Goal: Task Accomplishment & Management: Manage account settings

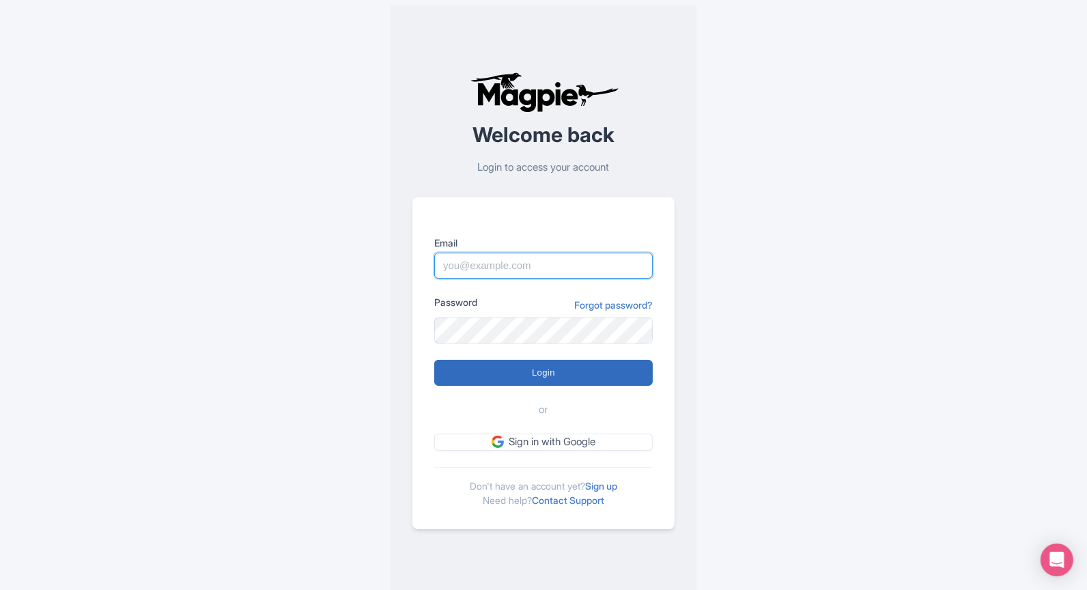
type input "[EMAIL_ADDRESS][DOMAIN_NAME]"
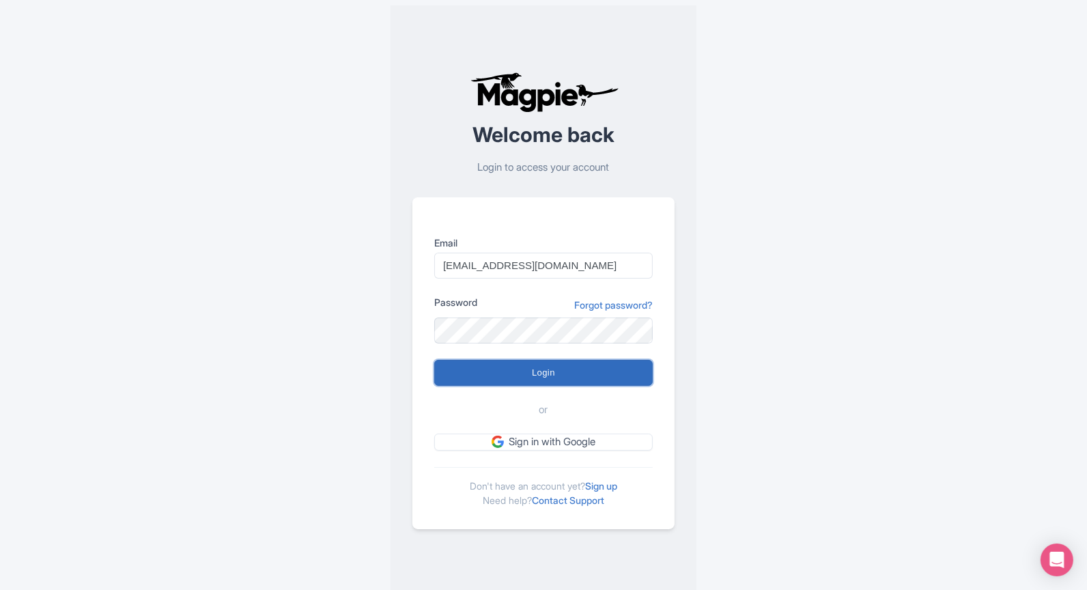
click at [534, 368] on input "Login" at bounding box center [543, 373] width 218 height 26
type input "Logging in..."
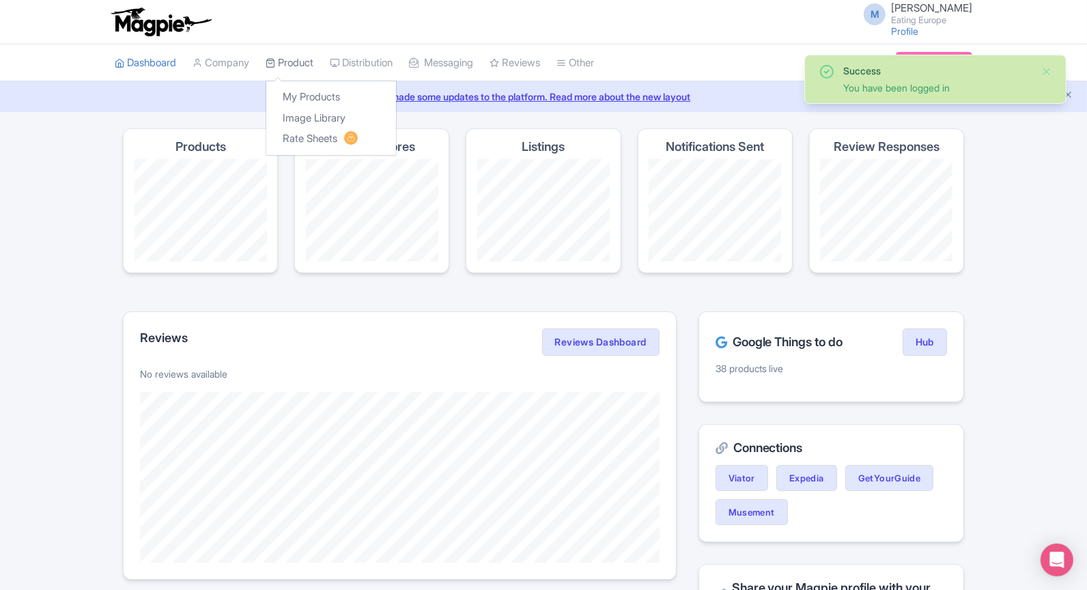
click at [275, 59] on icon at bounding box center [271, 63] width 10 height 10
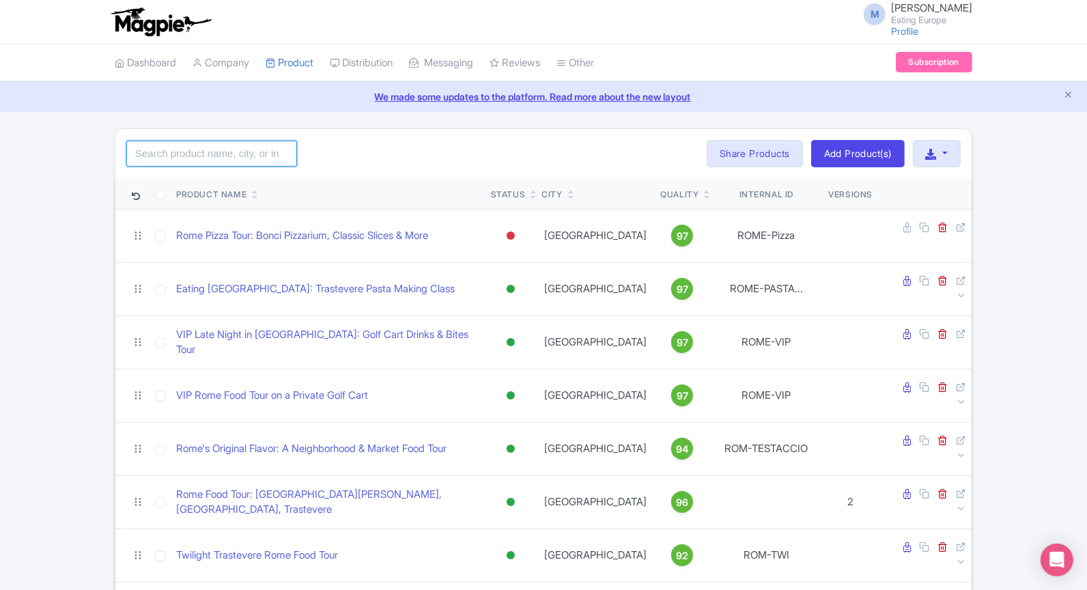
click at [263, 152] on input "search" at bounding box center [211, 154] width 171 height 26
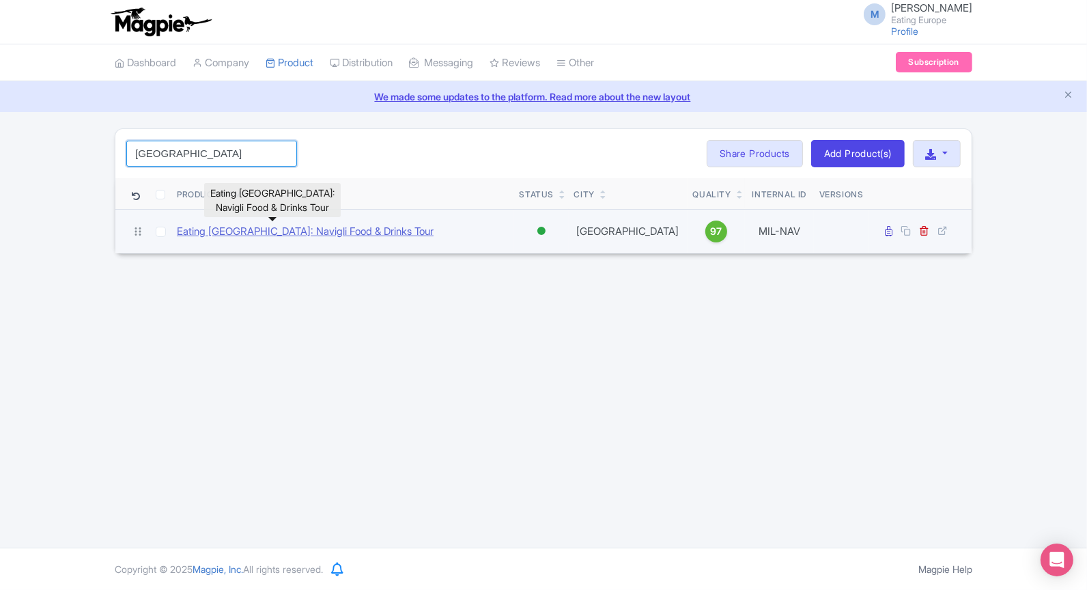
type input "milan"
click at [255, 227] on link "Eating Milan: Navigli Food & Drinks Tour" at bounding box center [305, 232] width 257 height 16
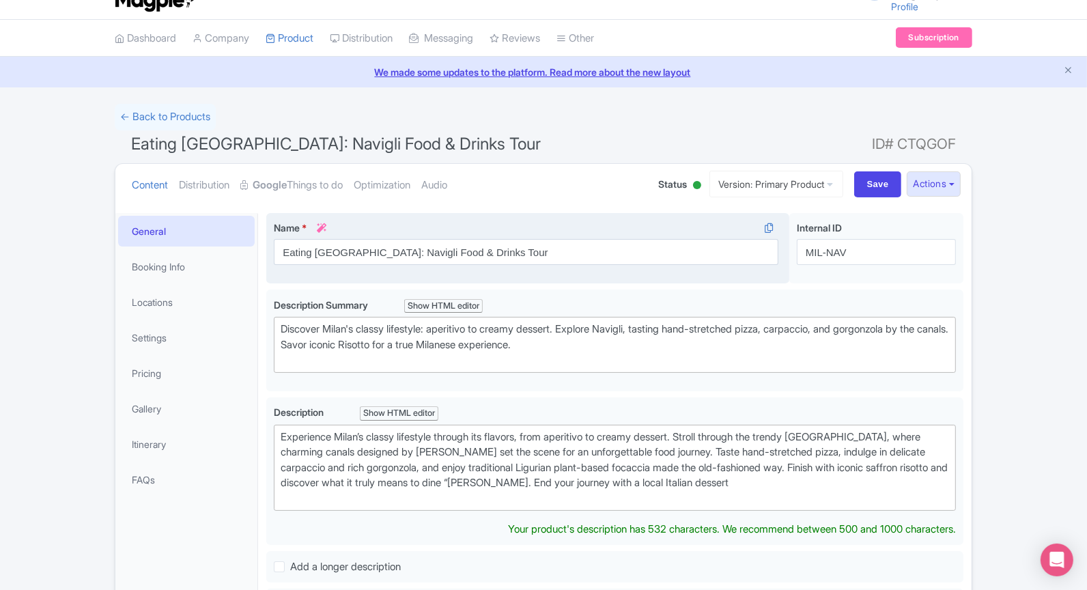
scroll to position [192, 0]
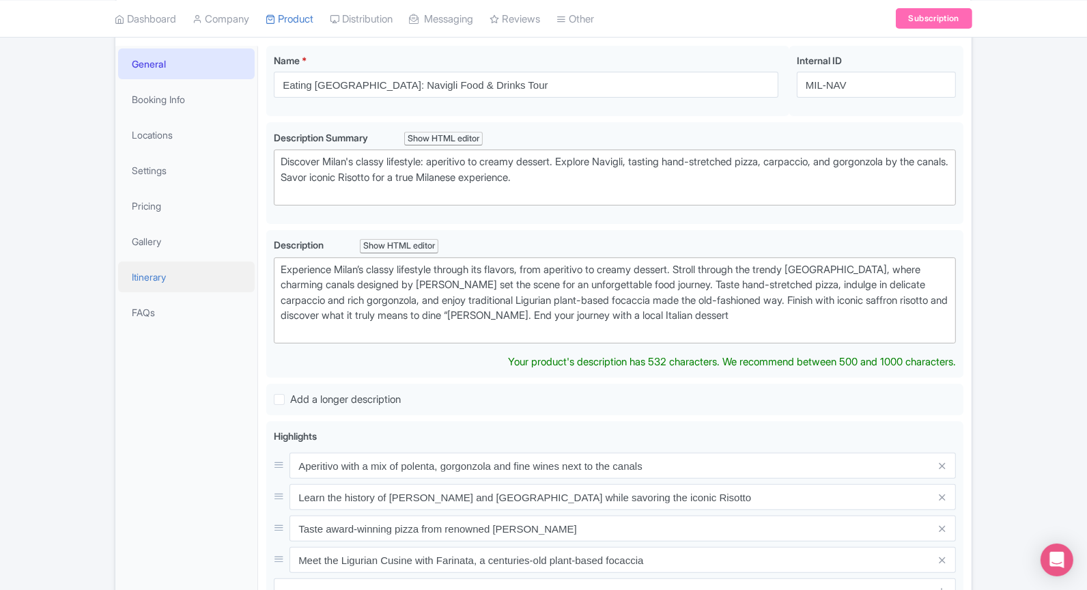
drag, startPoint x: 861, startPoint y: 313, endPoint x: 240, endPoint y: 261, distance: 623.3
click at [240, 261] on div "General Booking Info Locations Settings Pricing Gallery Itinerary FAQs Eating M…" at bounding box center [543, 463] width 856 height 850
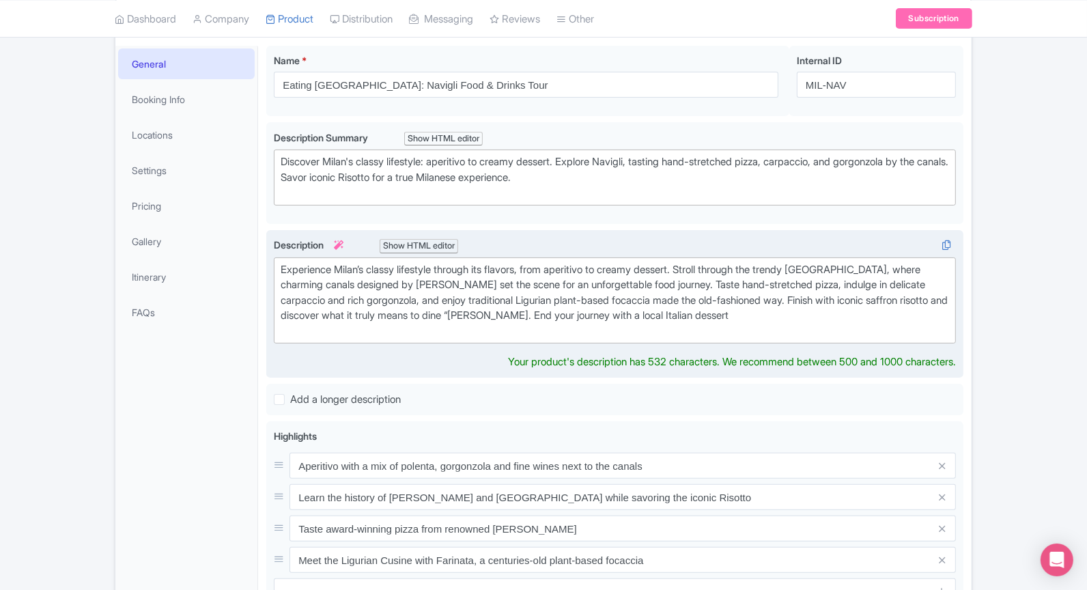
type trix-editor "<div>Experience Milan’s classy lifestyle through its flavors, from aperitivo to…"
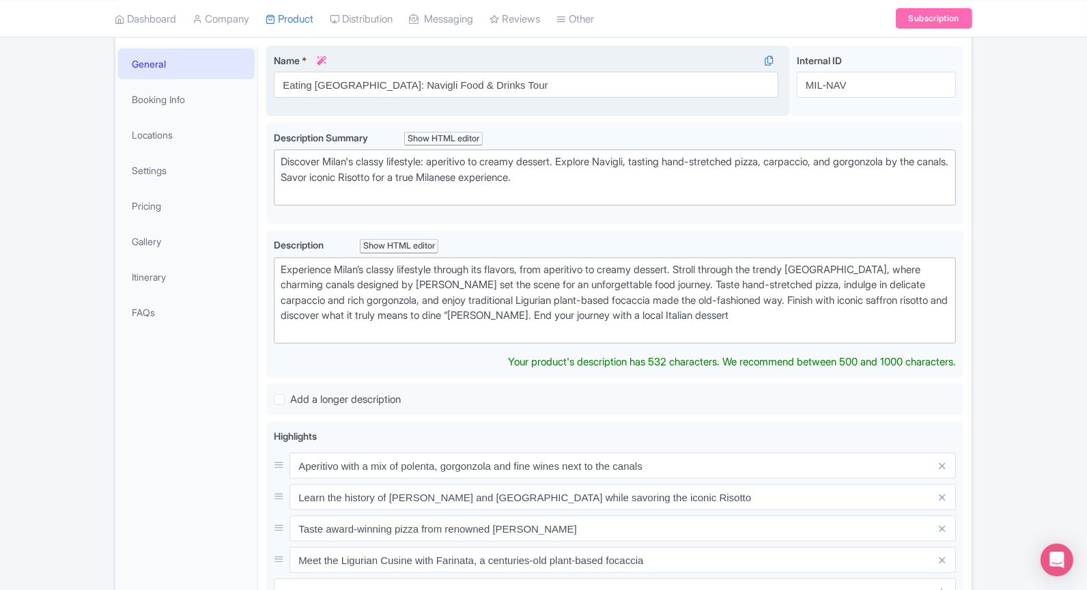
copy div "Experience Milan’s classy lifestyle through its flavors, from aperitivo to crea…"
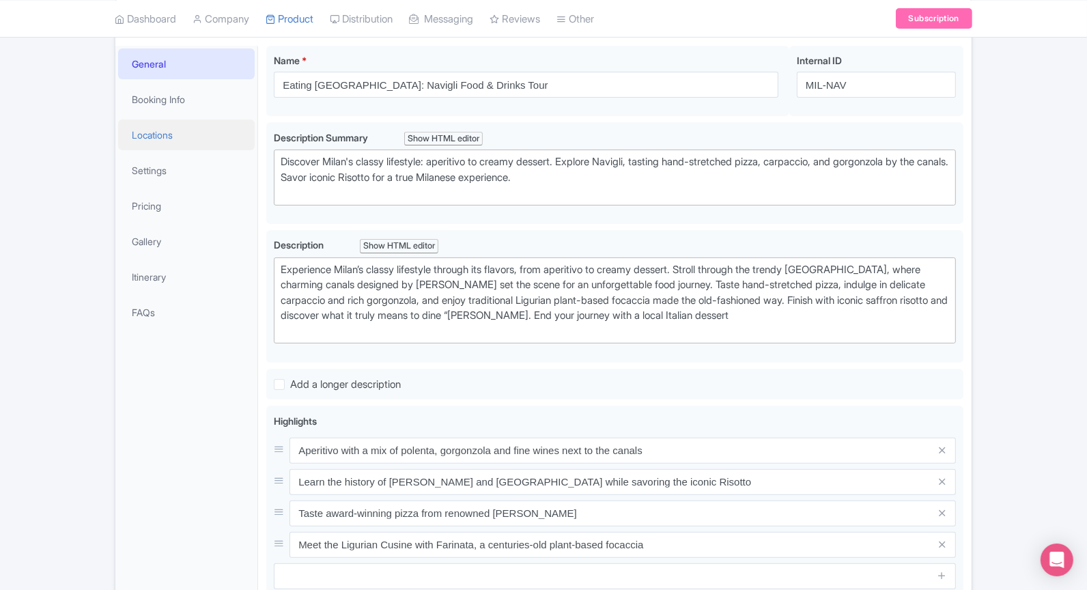
click at [172, 147] on link "Locations" at bounding box center [186, 134] width 137 height 31
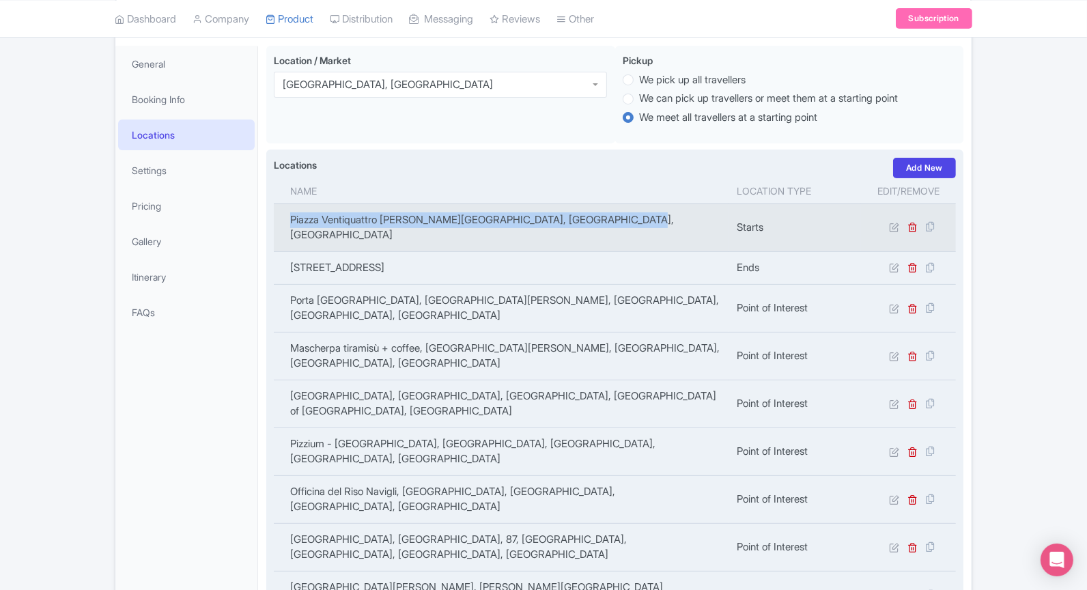
drag, startPoint x: 626, startPoint y: 215, endPoint x: 285, endPoint y: 221, distance: 341.3
click at [285, 221] on td "Piazza Ventiquattro Maggio, Milan, Metropolitan City of Milan, Italy" at bounding box center [501, 227] width 455 height 48
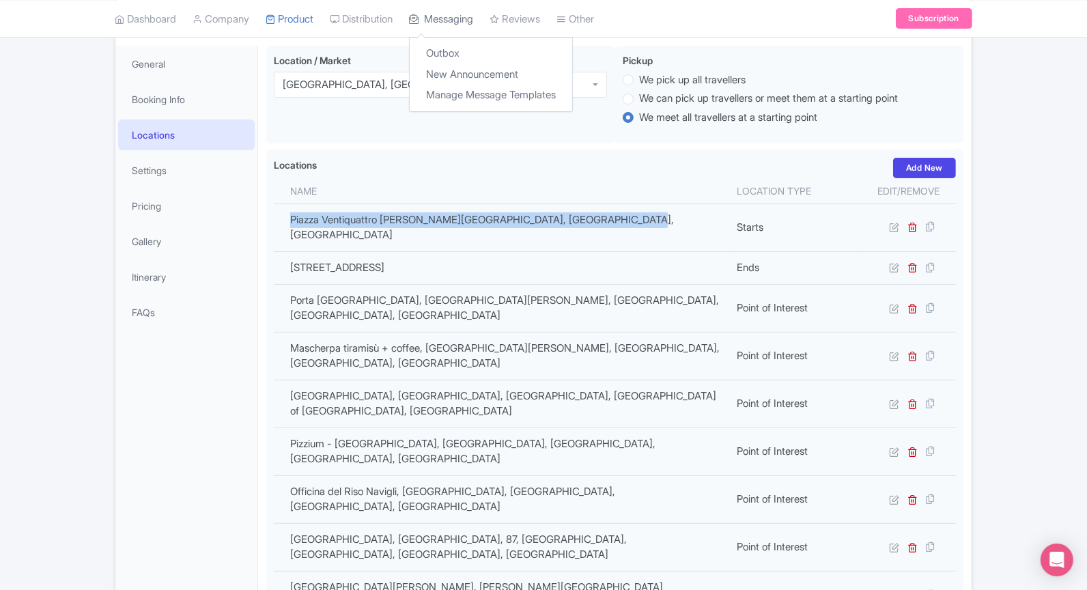
copy td "Piazza Ventiquattro Maggio, Milan, Metropolitan City of Milan, Italy"
